Goal: Information Seeking & Learning: Check status

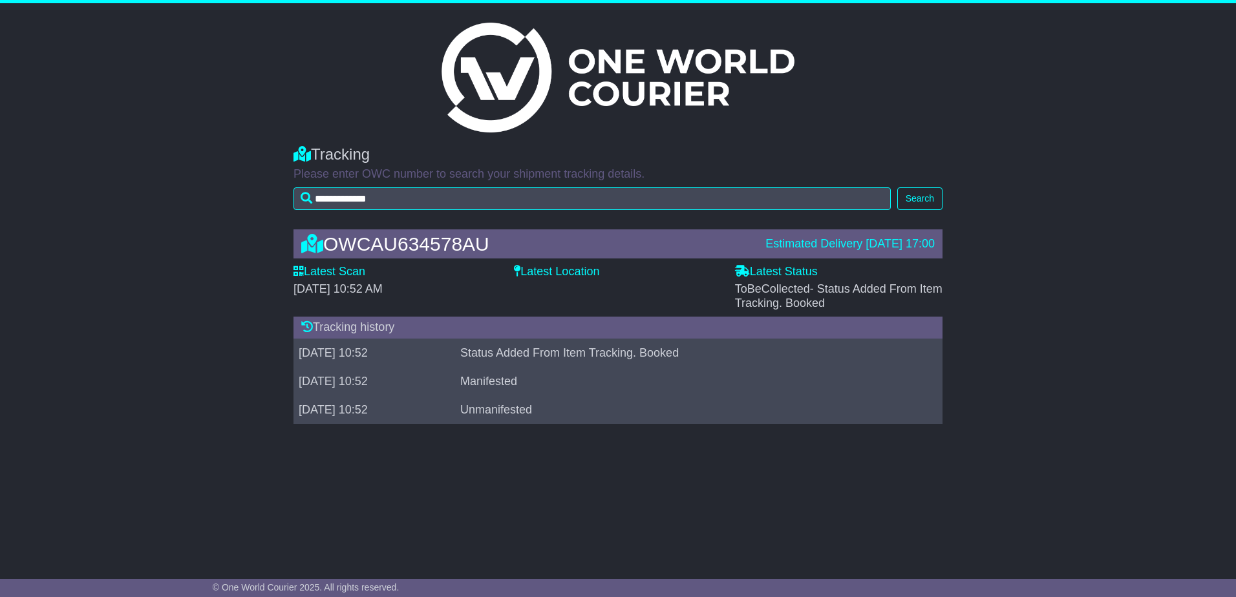
click at [372, 328] on div "Tracking history" at bounding box center [618, 328] width 649 height 22
click at [800, 272] on label "Latest Status" at bounding box center [776, 272] width 83 height 14
click at [554, 275] on label "Latest Location" at bounding box center [556, 272] width 85 height 14
click at [310, 247] on icon at bounding box center [312, 243] width 22 height 19
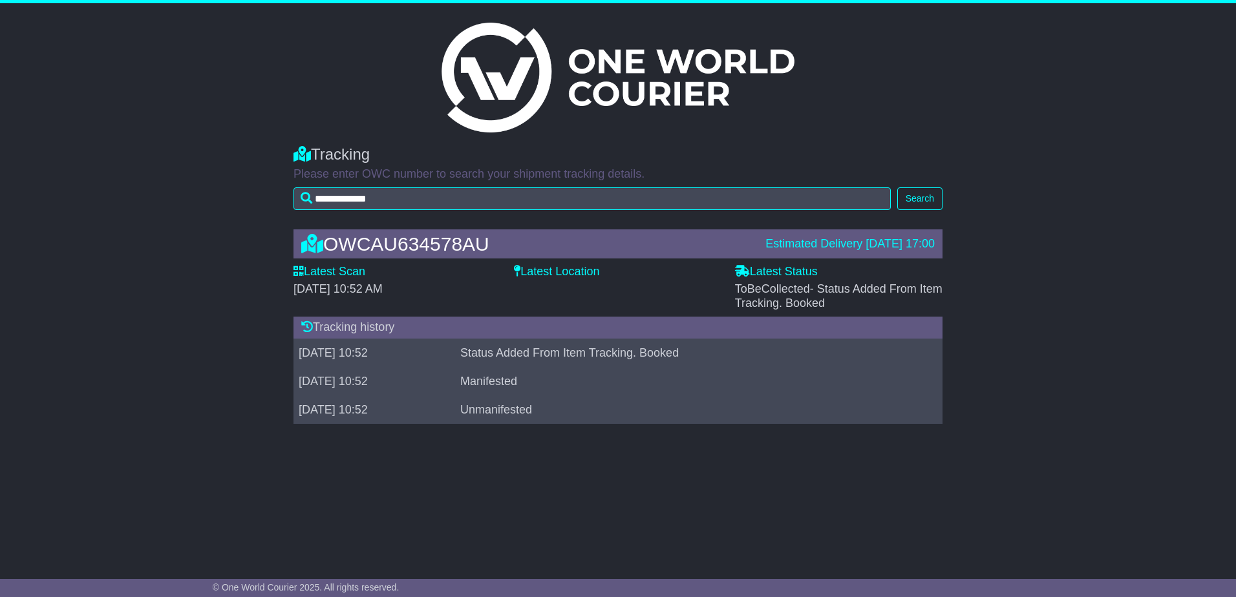
click at [324, 276] on label "Latest Scan" at bounding box center [330, 272] width 72 height 14
